Goal: Navigation & Orientation: Find specific page/section

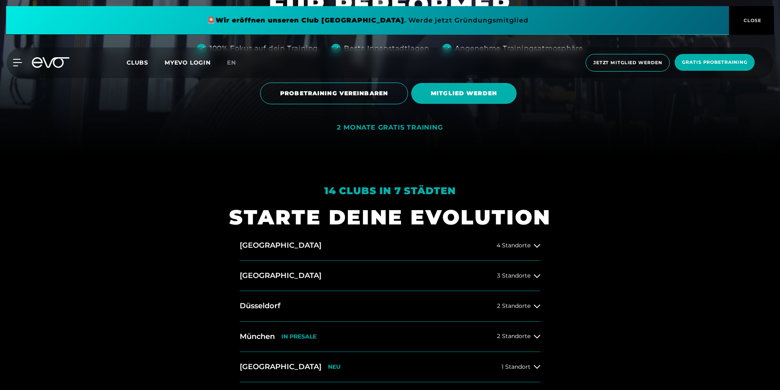
scroll to position [286, 0]
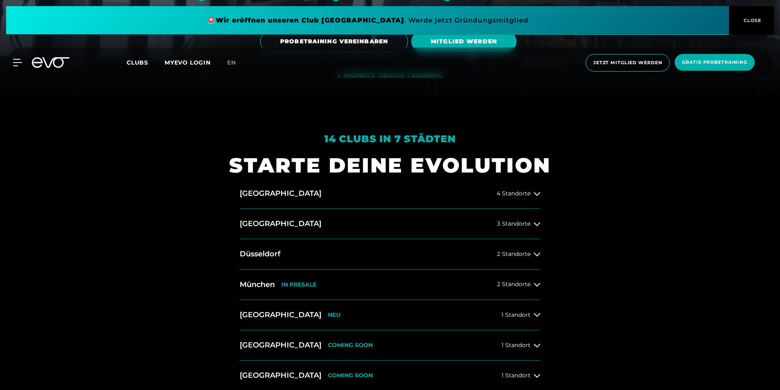
click at [401, 259] on button "Düsseldorf 2 Standorte" at bounding box center [390, 254] width 301 height 30
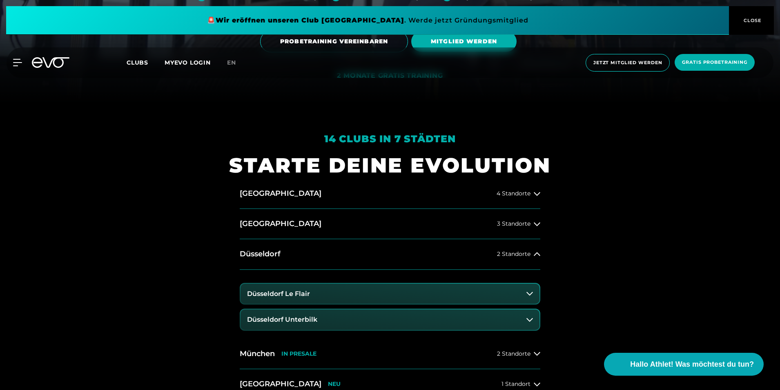
click at [292, 292] on h3 "Düsseldorf Le Flair" at bounding box center [278, 293] width 63 height 7
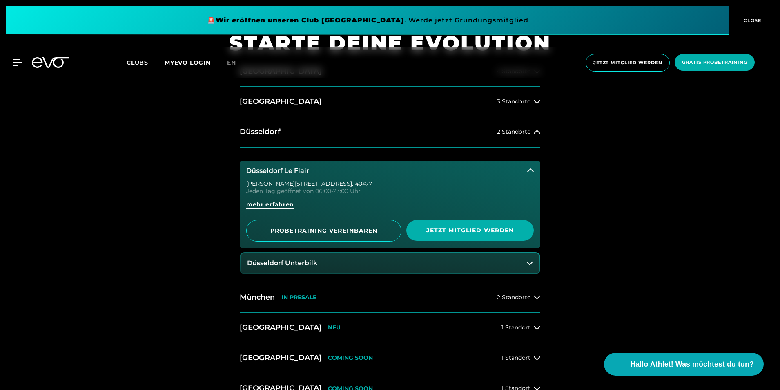
scroll to position [409, 0]
click at [281, 203] on span "mehr erfahren" at bounding box center [270, 204] width 48 height 9
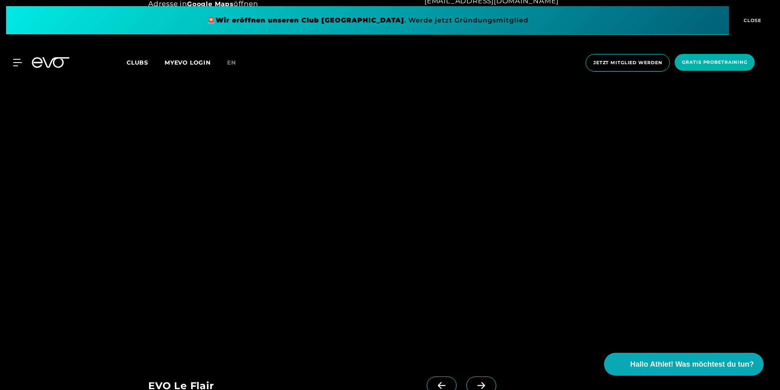
scroll to position [776, 0]
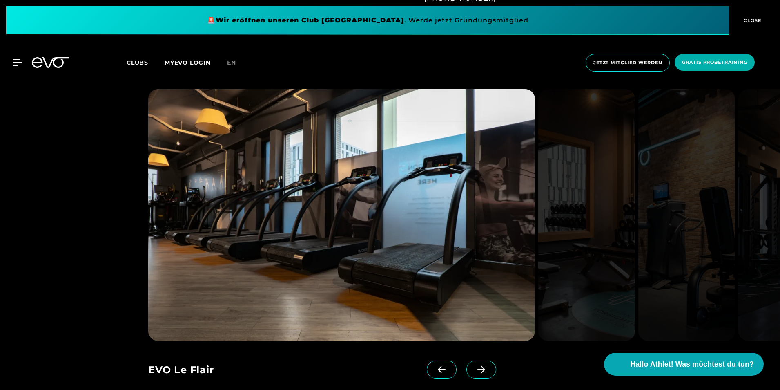
click at [477, 370] on span at bounding box center [482, 369] width 30 height 18
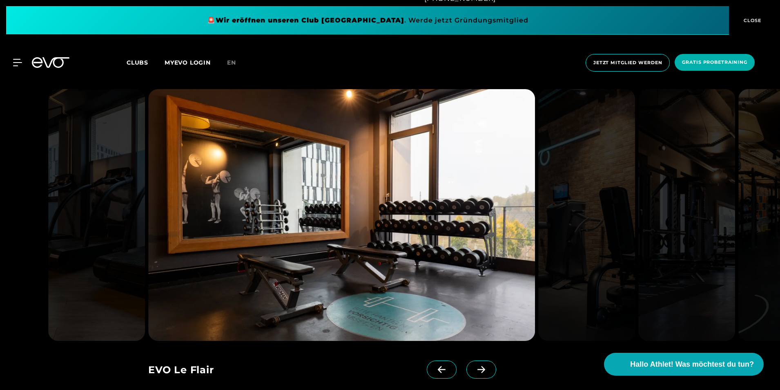
click at [436, 371] on icon at bounding box center [442, 369] width 14 height 7
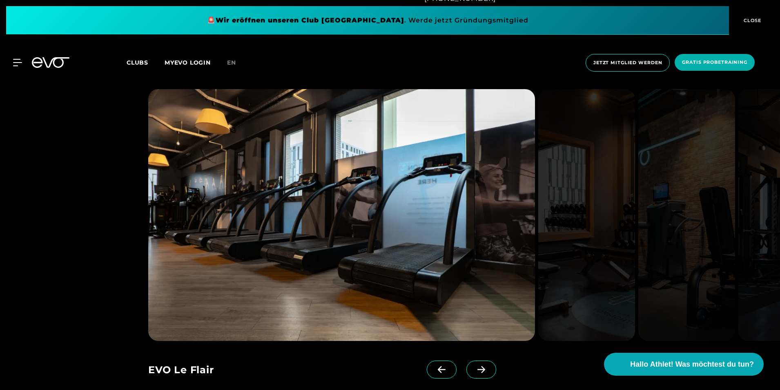
click at [474, 369] on icon at bounding box center [481, 369] width 14 height 7
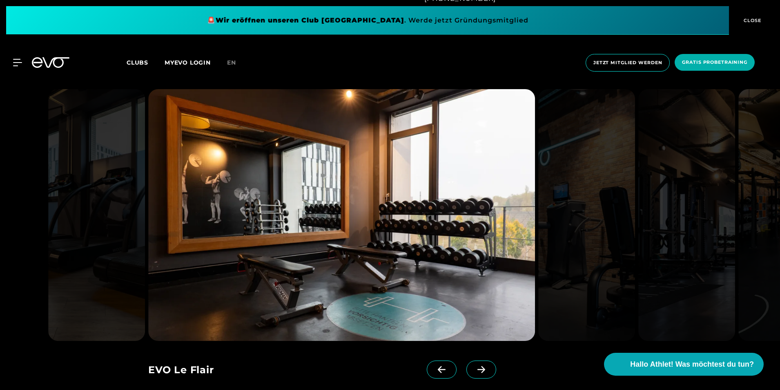
click at [474, 369] on icon at bounding box center [481, 369] width 14 height 7
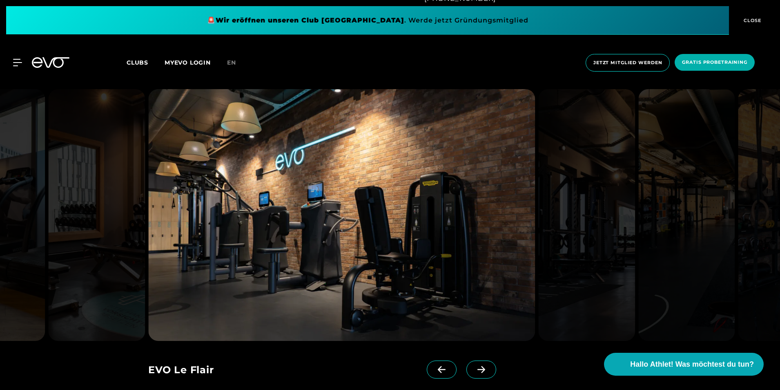
click at [474, 368] on icon at bounding box center [481, 369] width 14 height 7
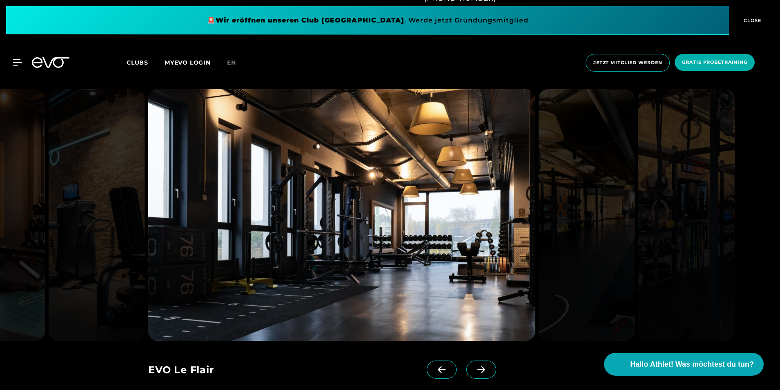
click at [435, 368] on icon at bounding box center [442, 369] width 14 height 7
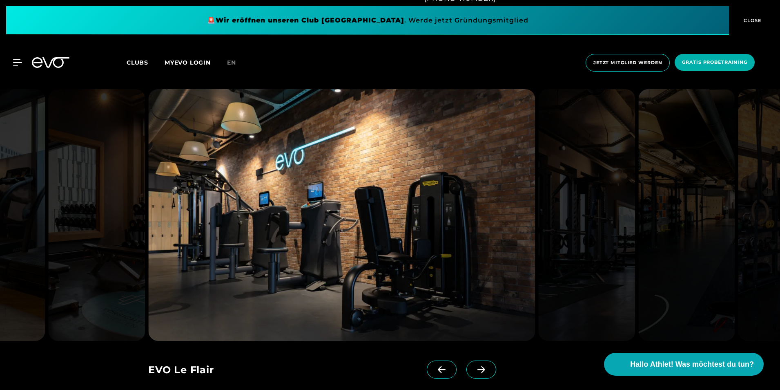
click at [474, 369] on icon at bounding box center [481, 369] width 14 height 7
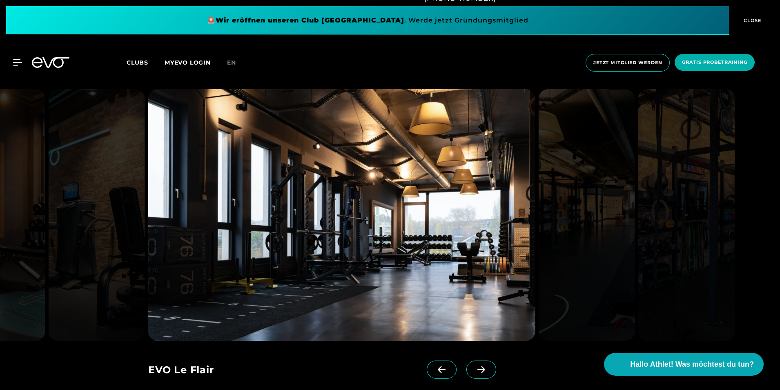
click at [474, 369] on icon at bounding box center [481, 369] width 14 height 7
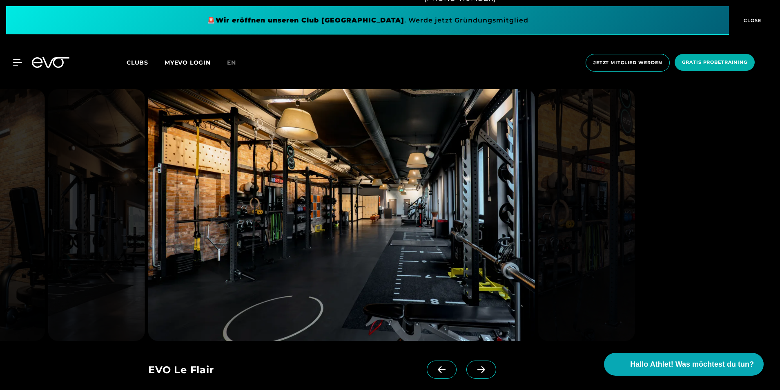
click at [474, 369] on icon at bounding box center [481, 369] width 14 height 7
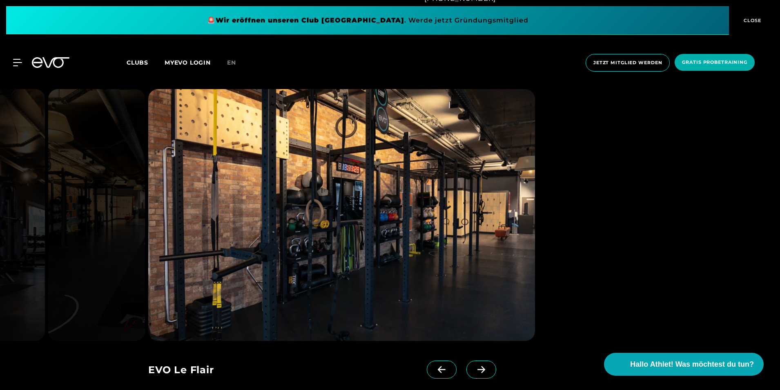
click at [474, 369] on icon at bounding box center [481, 369] width 14 height 7
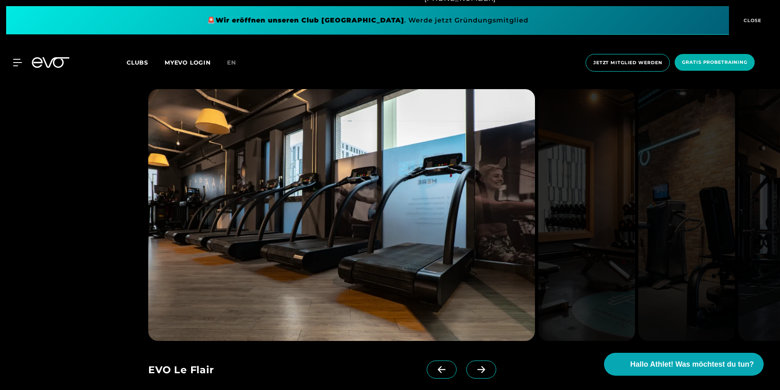
click at [701, 145] on img at bounding box center [687, 215] width 97 height 252
click at [750, 16] on button "CLOSE" at bounding box center [751, 20] width 45 height 29
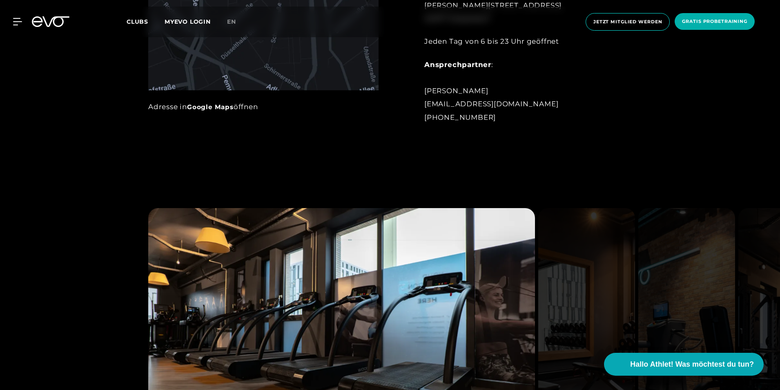
scroll to position [654, 0]
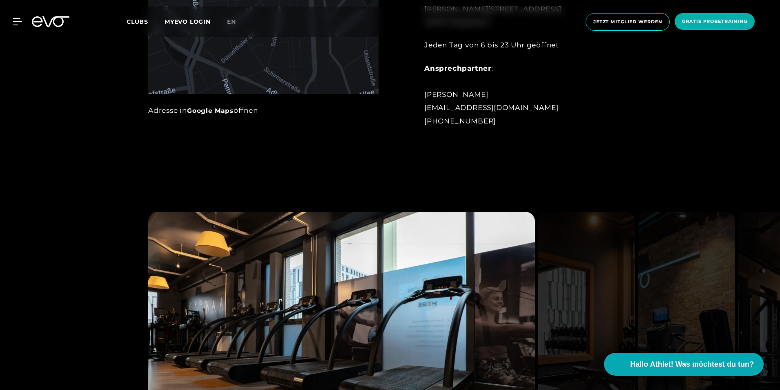
click at [48, 20] on icon at bounding box center [51, 21] width 38 height 11
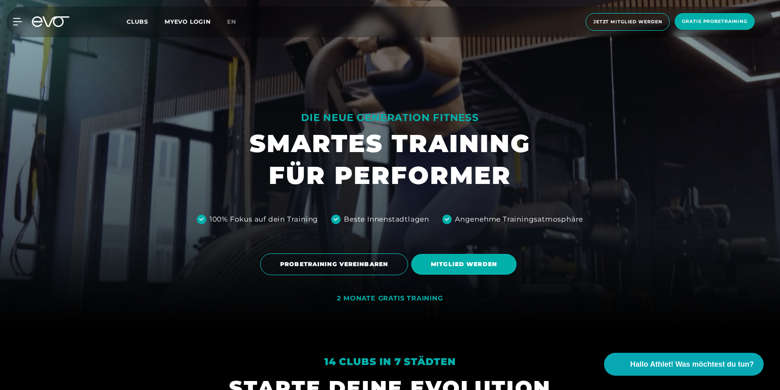
scroll to position [245, 0]
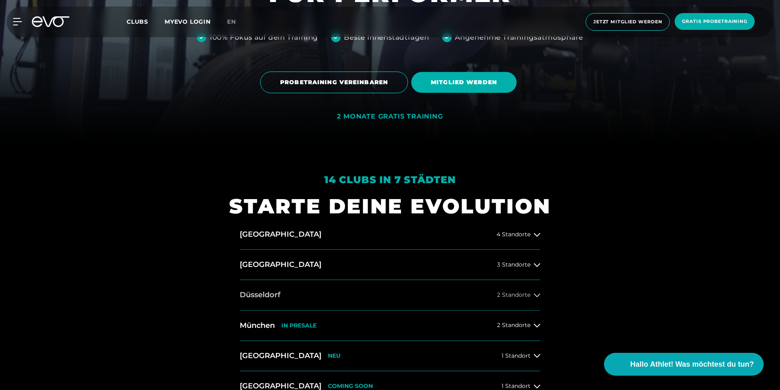
click at [375, 301] on button "Düsseldorf 2 Standorte" at bounding box center [390, 295] width 301 height 30
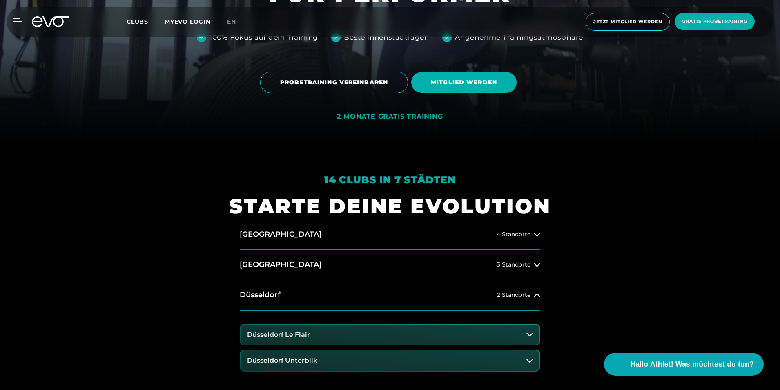
click at [295, 361] on h3 "Düsseldorf Unterbilk" at bounding box center [282, 360] width 70 height 7
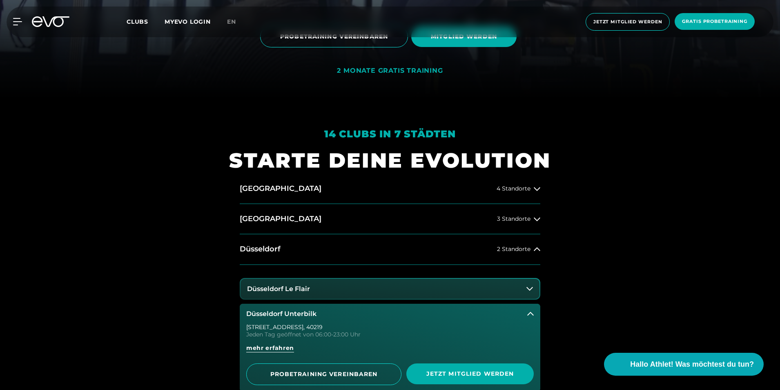
scroll to position [409, 0]
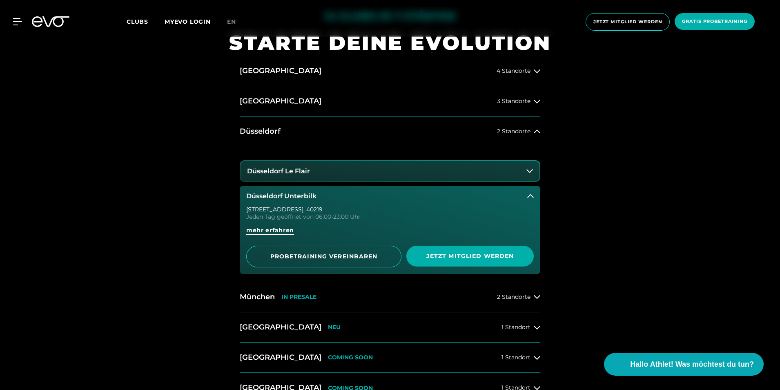
click at [257, 232] on span "mehr erfahren" at bounding box center [270, 230] width 48 height 9
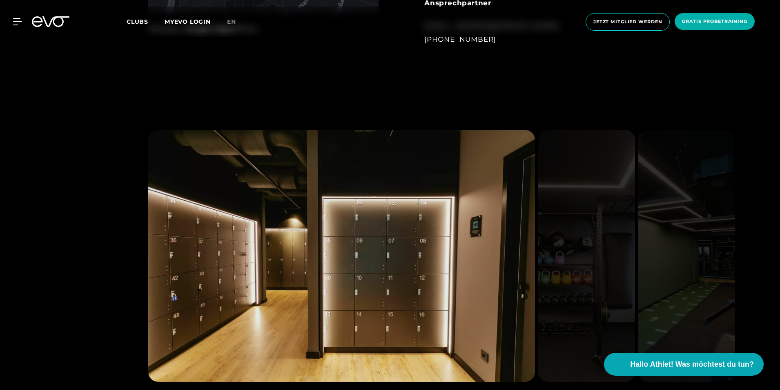
scroll to position [817, 0]
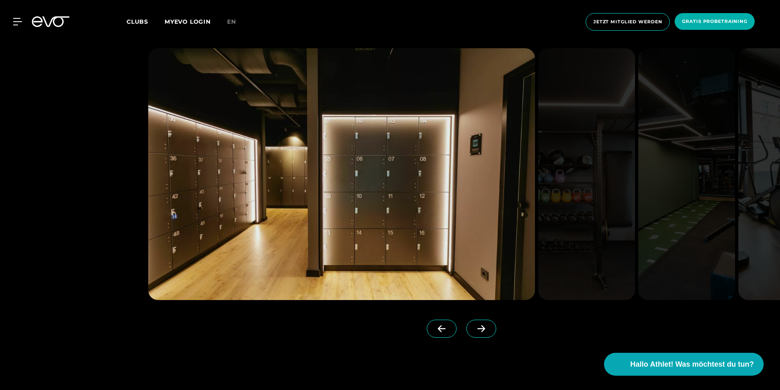
click at [478, 329] on icon at bounding box center [482, 328] width 8 height 7
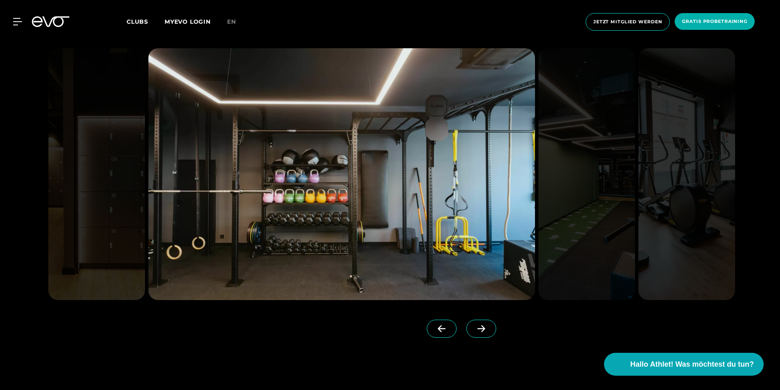
click at [478, 329] on icon at bounding box center [482, 328] width 8 height 7
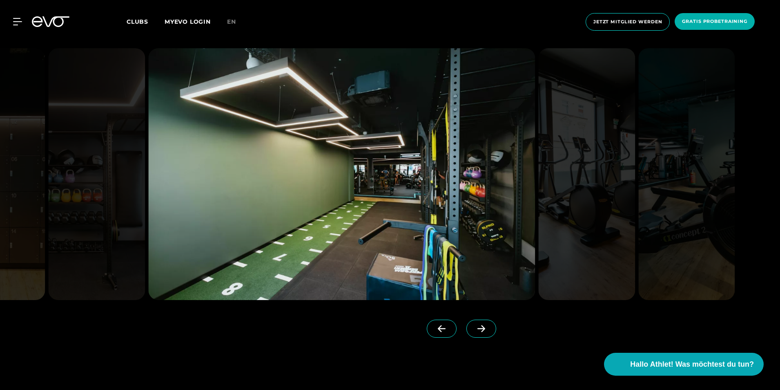
click at [478, 329] on icon at bounding box center [482, 328] width 8 height 7
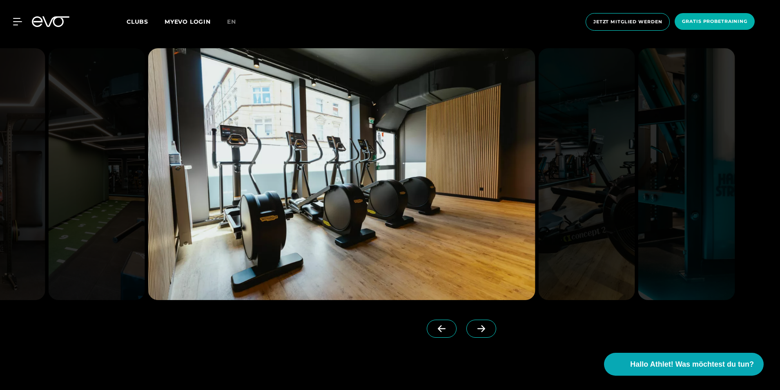
click at [474, 326] on icon at bounding box center [481, 328] width 14 height 7
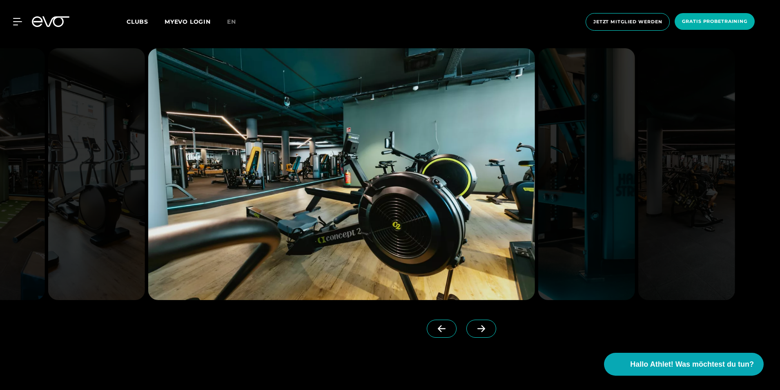
click at [435, 330] on icon at bounding box center [442, 328] width 14 height 7
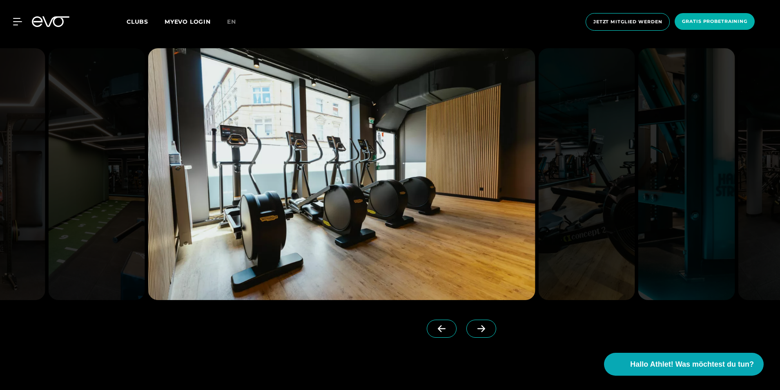
click at [474, 325] on icon at bounding box center [481, 328] width 14 height 7
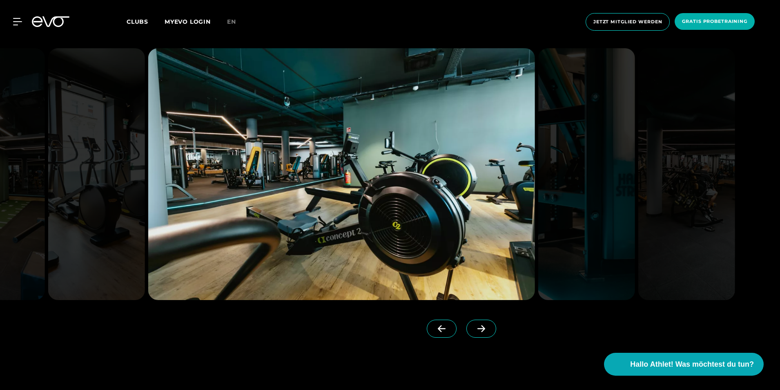
click at [474, 325] on icon at bounding box center [481, 328] width 14 height 7
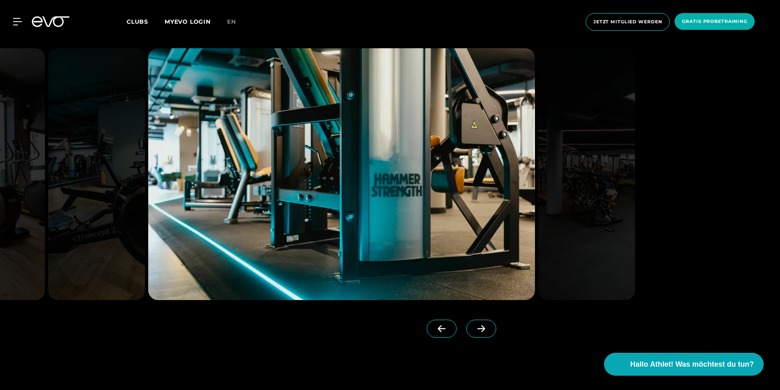
click at [467, 324] on span at bounding box center [482, 329] width 30 height 18
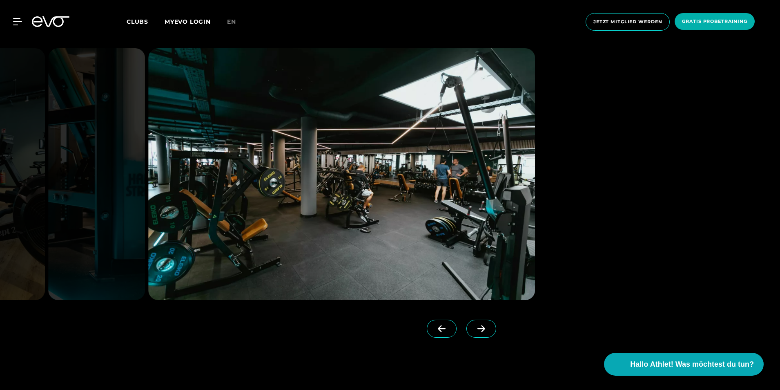
click at [467, 324] on span at bounding box center [482, 329] width 30 height 18
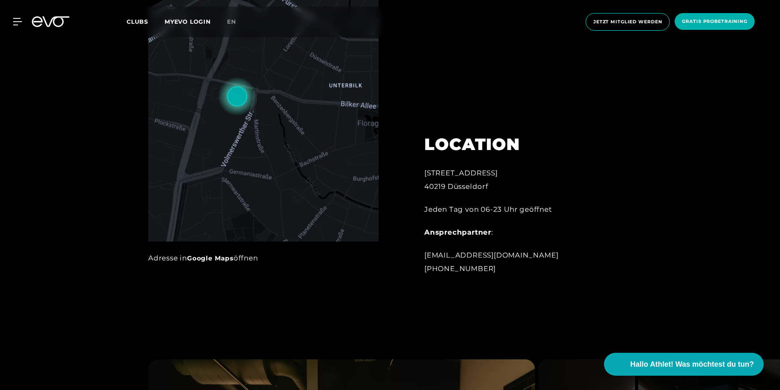
scroll to position [490, 0]
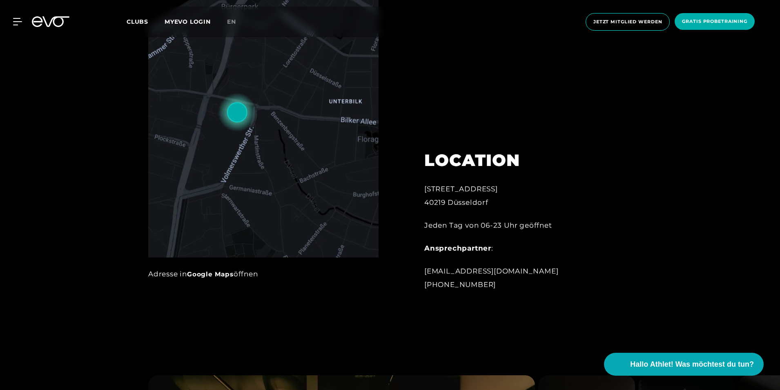
click at [505, 76] on div "LOCATION [STREET_ADDRESS] Jeden Tag von 06-23 Uhr geöffnet Ansprechpartner : [E…" at bounding box center [514, 114] width 203 height 373
